Goal: Task Accomplishment & Management: Use online tool/utility

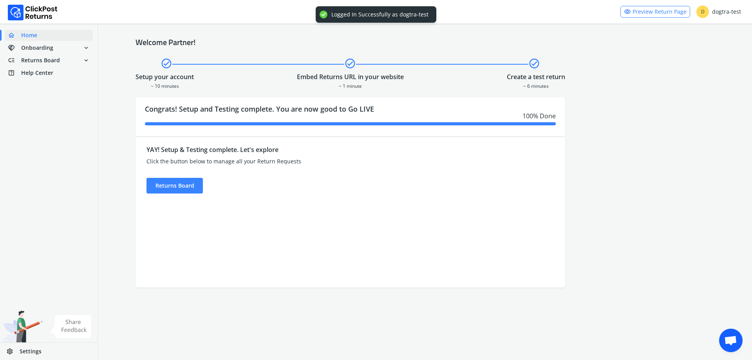
click at [173, 193] on div "YAY! Setup & Testing complete. Let's explore Click the button below to manage a…" at bounding box center [296, 212] width 322 height 150
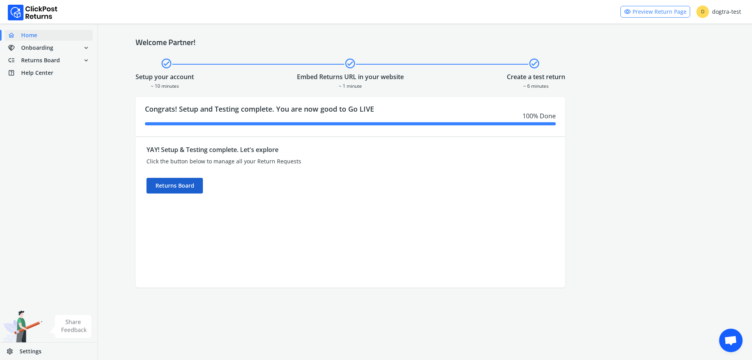
click at [174, 192] on div "Returns Board" at bounding box center [174, 186] width 56 height 16
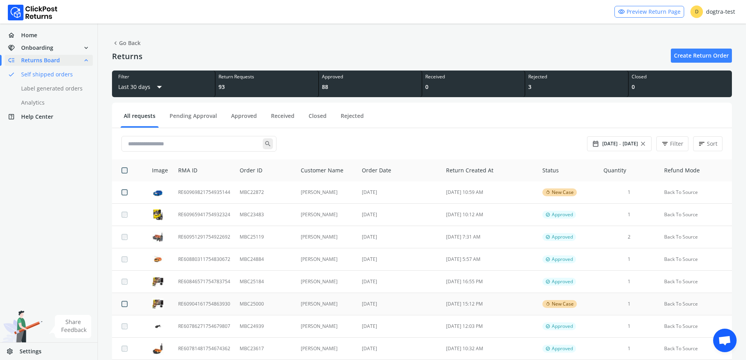
click at [419, 298] on td "[DATE]" at bounding box center [399, 304] width 84 height 22
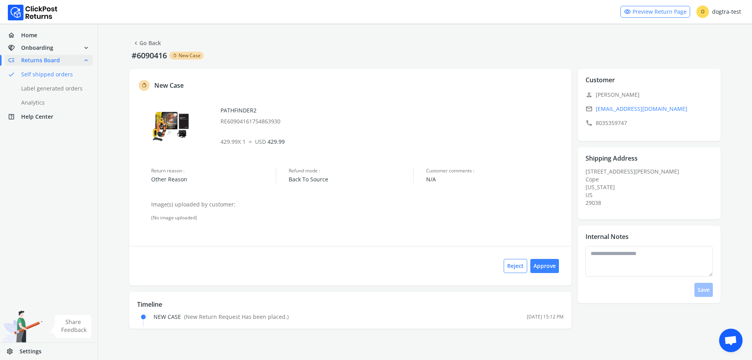
drag, startPoint x: 144, startPoint y: 43, endPoint x: 199, endPoint y: 51, distance: 55.9
click at [144, 42] on link "chevron_left Go Back" at bounding box center [146, 43] width 29 height 11
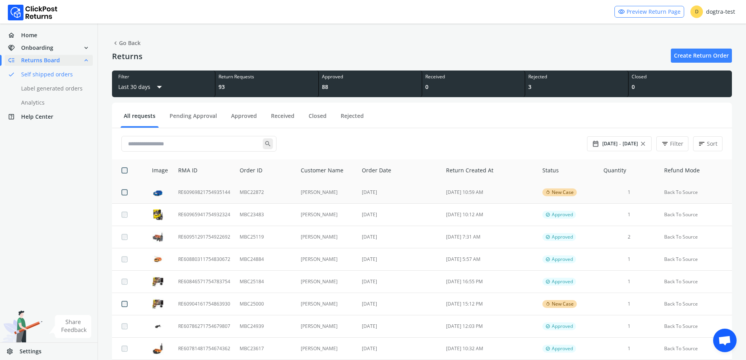
click at [287, 195] on td "MBC22872" at bounding box center [265, 192] width 61 height 22
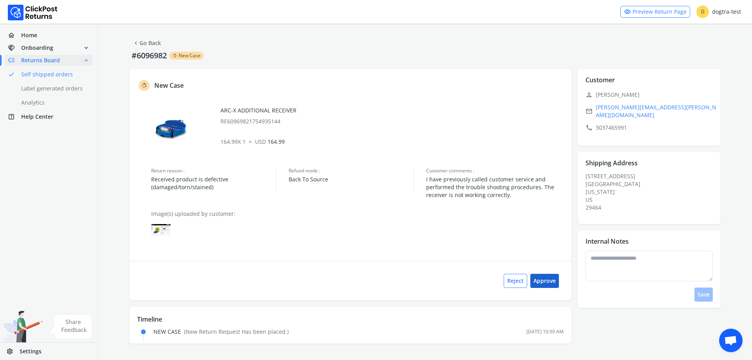
click at [546, 278] on button "Approve" at bounding box center [544, 281] width 29 height 14
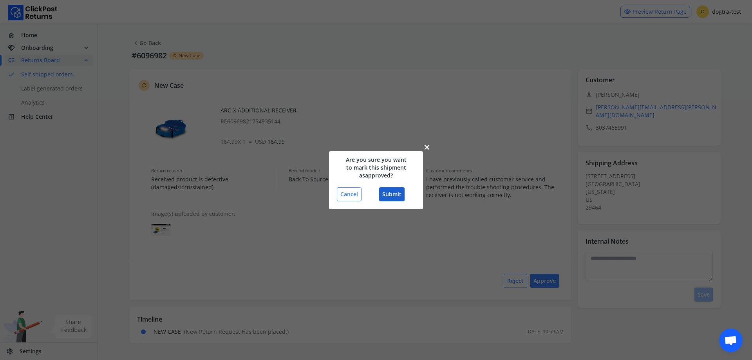
click at [389, 195] on button "Submit" at bounding box center [391, 194] width 25 height 14
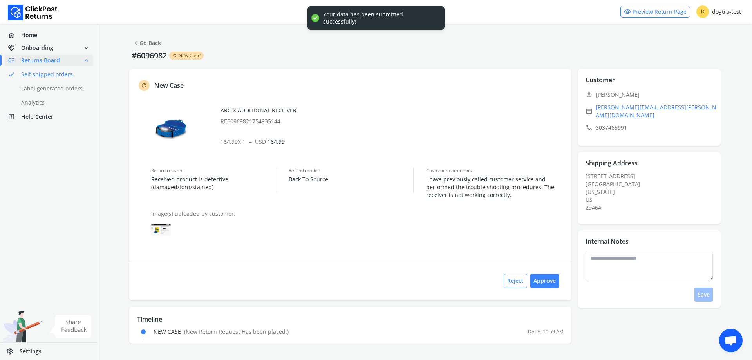
click at [394, 195] on div "Return reason : Received product is defective (damaged/torn/stained) Refund mod…" at bounding box center [357, 183] width 412 height 31
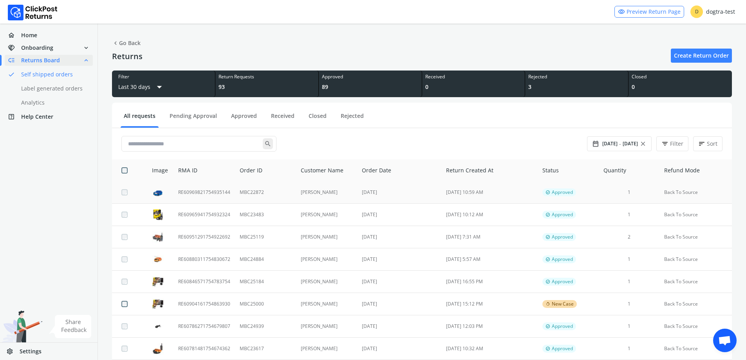
click at [223, 189] on td "RE60969821754935144" at bounding box center [203, 192] width 61 height 22
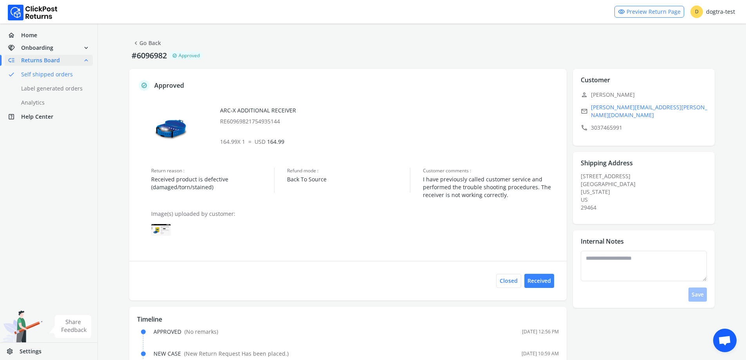
click at [161, 232] on img at bounding box center [161, 230] width 20 height 12
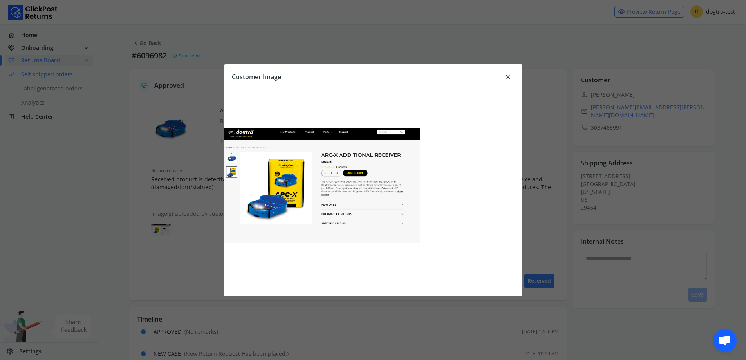
click at [506, 76] on span "close" at bounding box center [507, 76] width 7 height 11
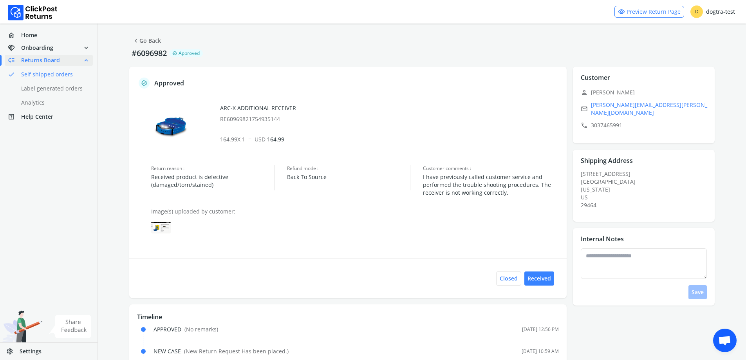
scroll to position [18, 0]
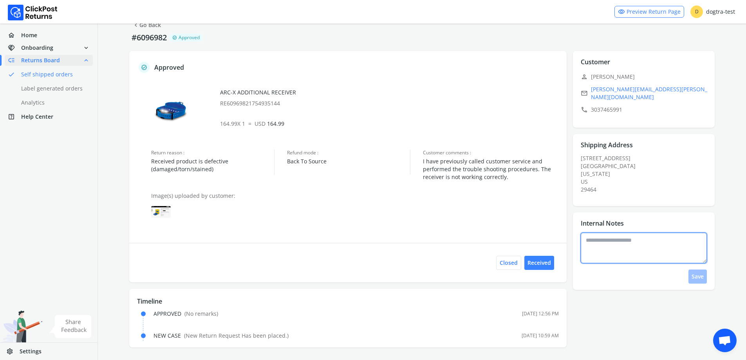
click at [638, 234] on textarea at bounding box center [643, 248] width 126 height 31
type textarea "**********"
click at [707, 272] on div "**********" at bounding box center [645, 258] width 131 height 51
drag, startPoint x: 703, startPoint y: 273, endPoint x: 695, endPoint y: 270, distance: 9.3
click at [696, 271] on button "Save" at bounding box center [697, 276] width 18 height 14
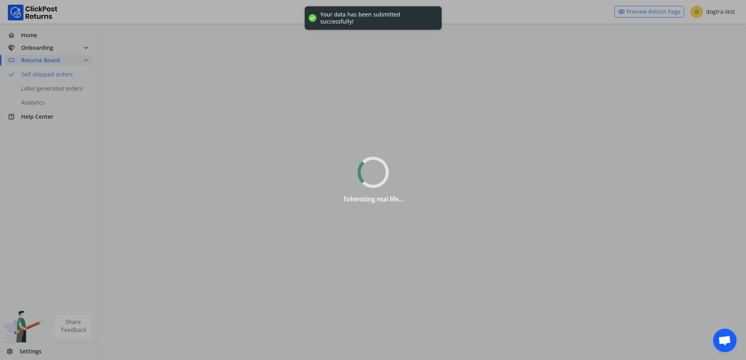
scroll to position [0, 0]
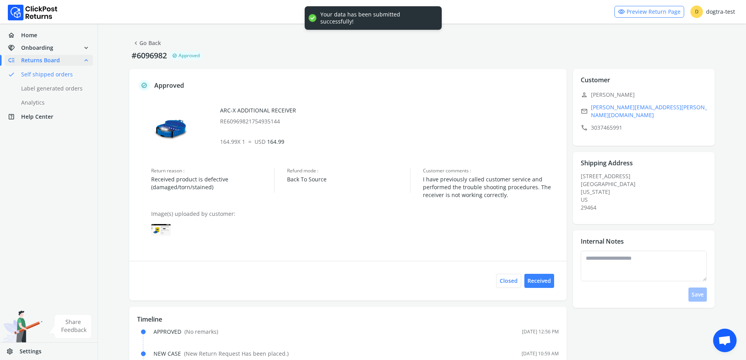
click at [137, 41] on span "chevron_left" at bounding box center [135, 43] width 7 height 11
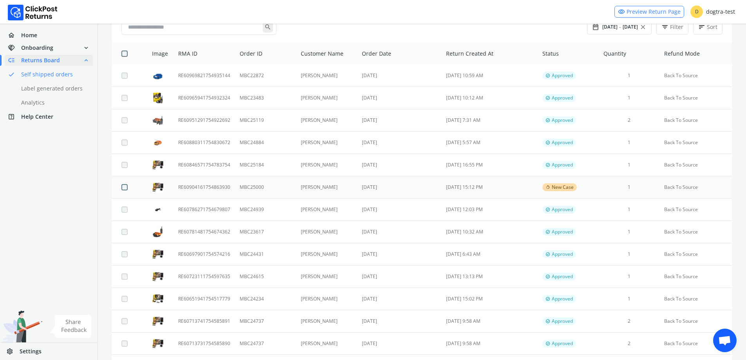
scroll to position [117, 0]
click at [342, 186] on td "[PERSON_NAME]" at bounding box center [326, 186] width 61 height 22
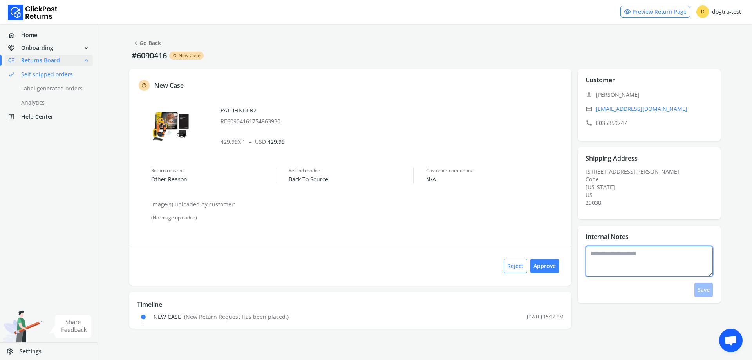
click at [627, 268] on textarea at bounding box center [649, 261] width 128 height 31
type textarea "**********"
click at [700, 290] on button "Save" at bounding box center [703, 290] width 18 height 14
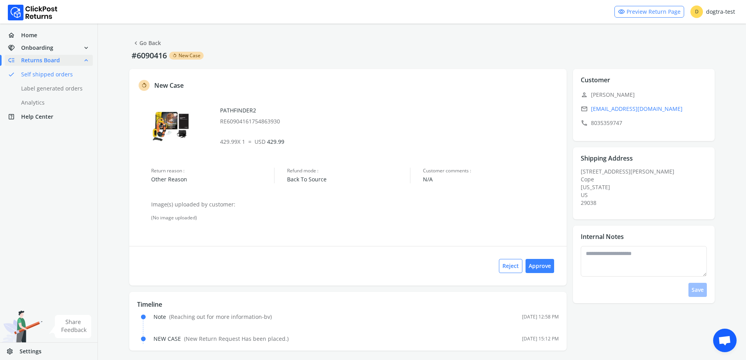
click at [146, 43] on link "chevron_left Go Back" at bounding box center [146, 43] width 29 height 11
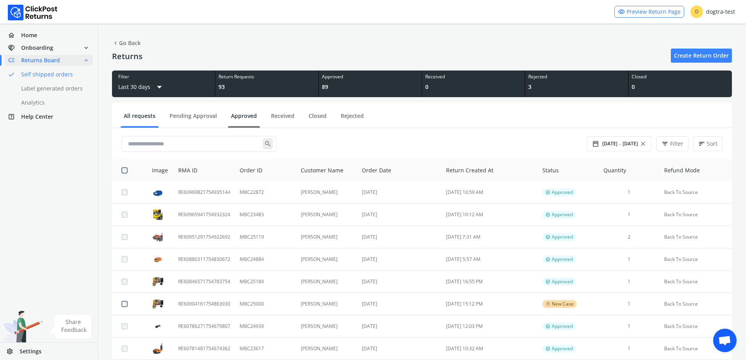
drag, startPoint x: 207, startPoint y: 119, endPoint x: 236, endPoint y: 121, distance: 28.7
click at [207, 118] on link "Pending Approval" at bounding box center [193, 119] width 54 height 14
